Goal: Task Accomplishment & Management: Manage account settings

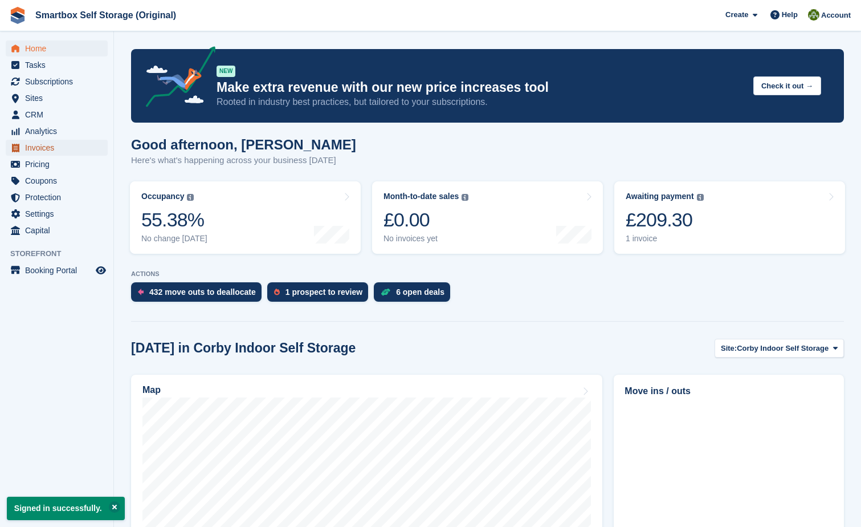
click at [42, 146] on span "Invoices" at bounding box center [59, 148] width 68 height 16
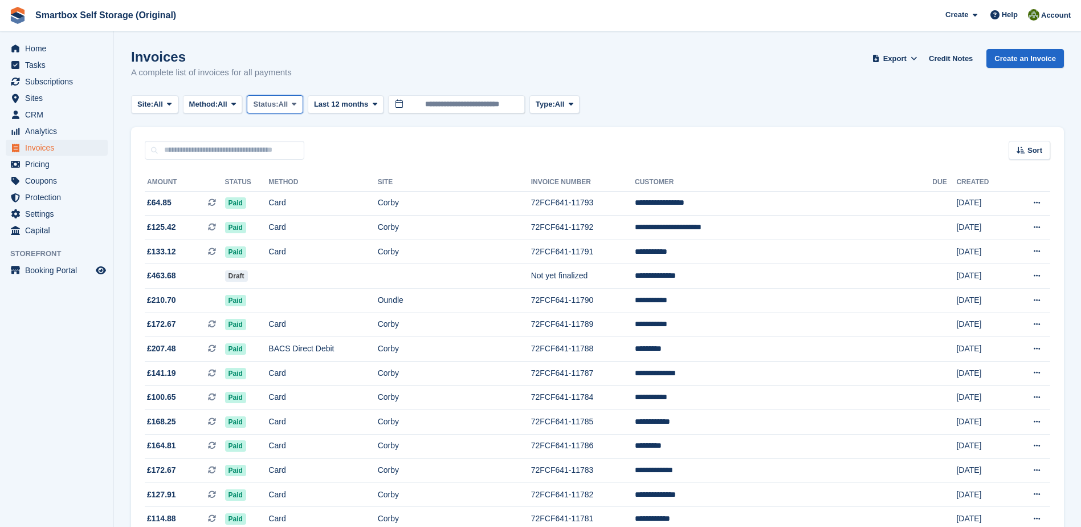
click at [288, 109] on span "All" at bounding box center [284, 104] width 10 height 11
click at [284, 192] on link "Open" at bounding box center [301, 192] width 99 height 21
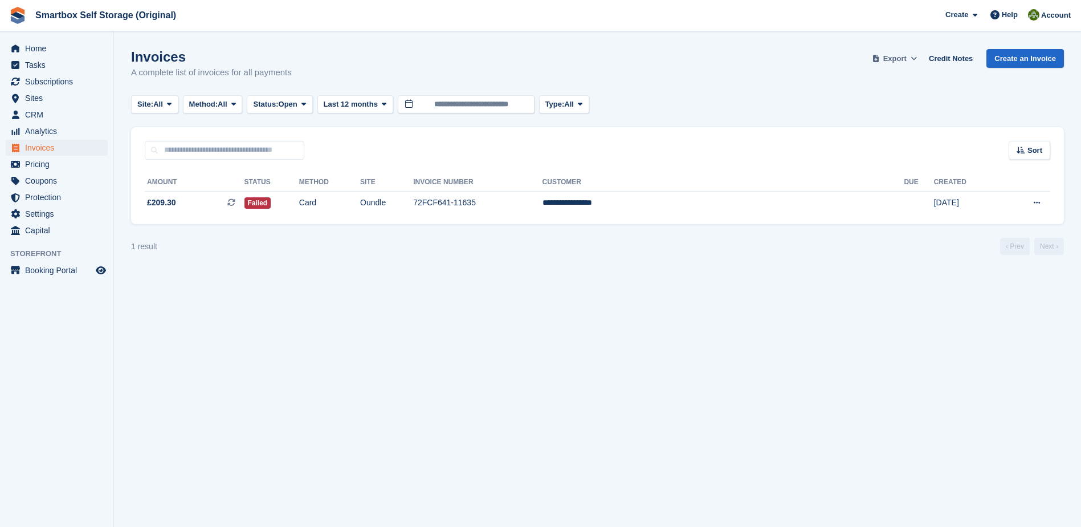
click at [861, 55] on span "Export" at bounding box center [895, 58] width 23 height 11
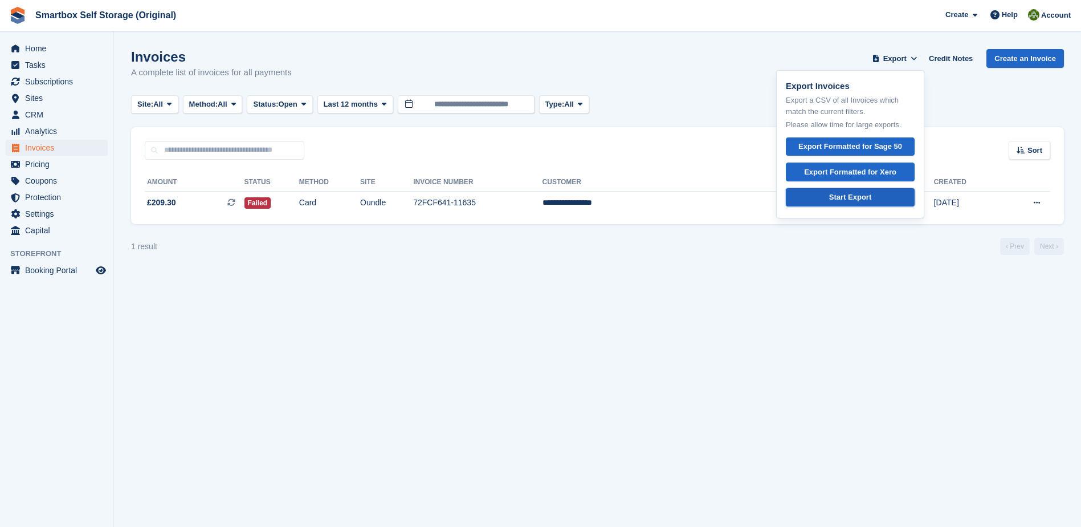
click at [846, 201] on div "Start Export" at bounding box center [850, 197] width 42 height 11
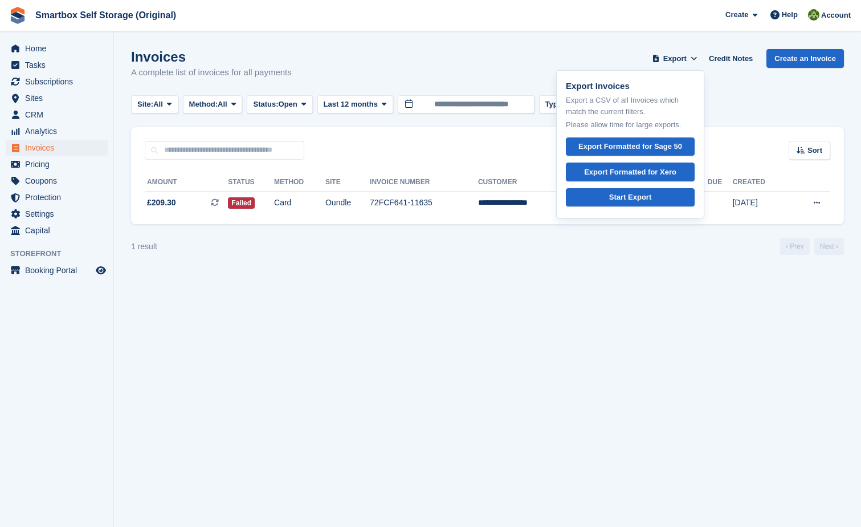
drag, startPoint x: 432, startPoint y: 295, endPoint x: 443, endPoint y: 287, distance: 13.9
click at [432, 295] on section "Invoices A complete list of invoices for all payments Export Export Invoices Ex…" at bounding box center [487, 263] width 747 height 527
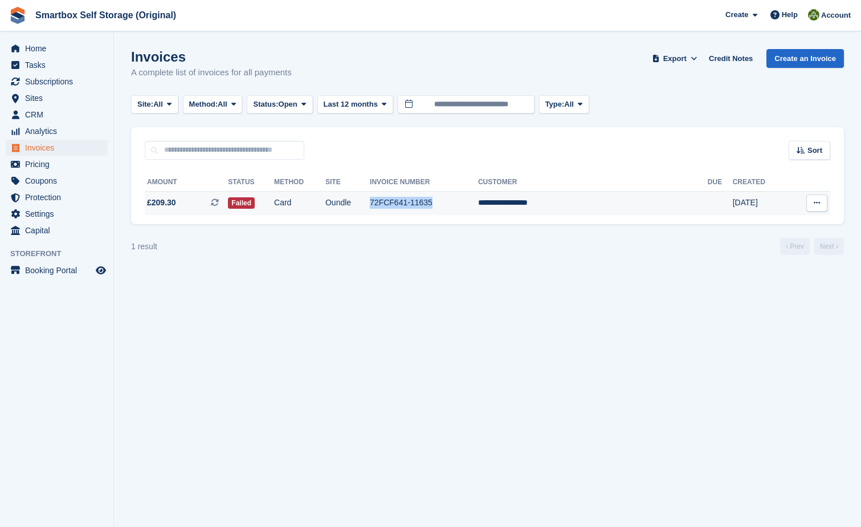
drag, startPoint x: 485, startPoint y: 200, endPoint x: 409, endPoint y: 200, distance: 75.8
click at [409, 200] on tr "**********" at bounding box center [488, 203] width 686 height 24
copy tr "72FCF641-11635"
